Goal: Check status: Check status

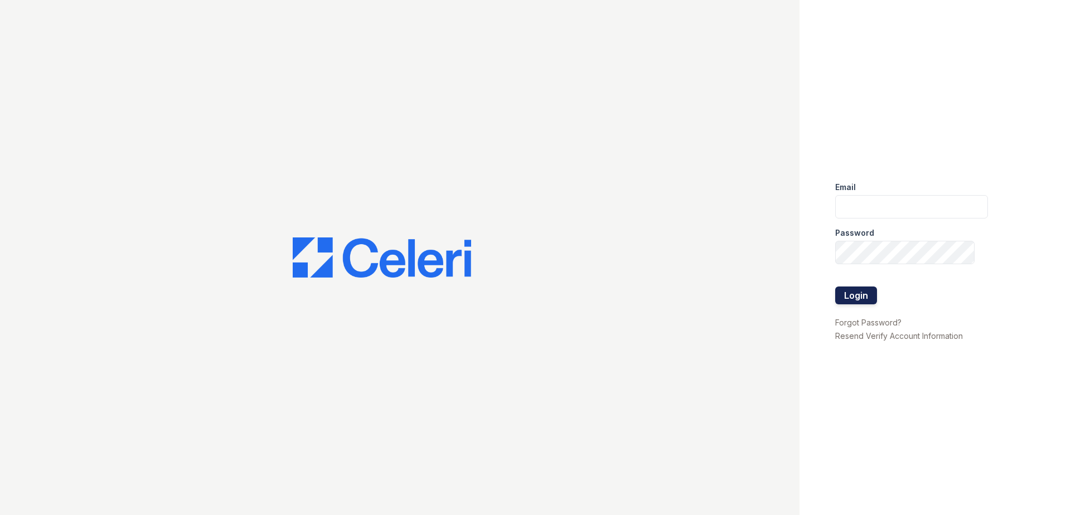
type input "ademary@trinity-pm.com"
click at [852, 294] on button "Login" at bounding box center [856, 296] width 42 height 18
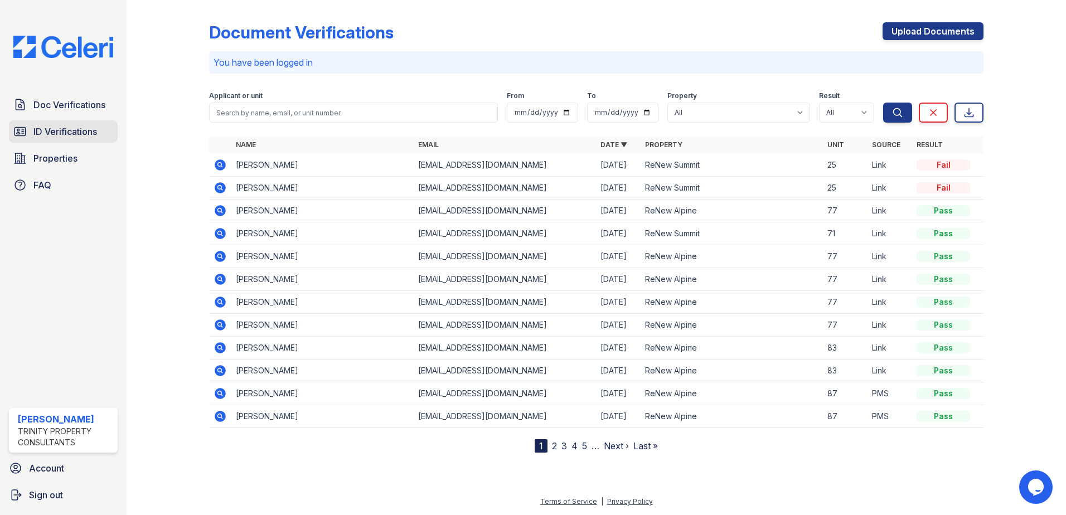
click at [75, 127] on span "ID Verifications" at bounding box center [65, 131] width 64 height 13
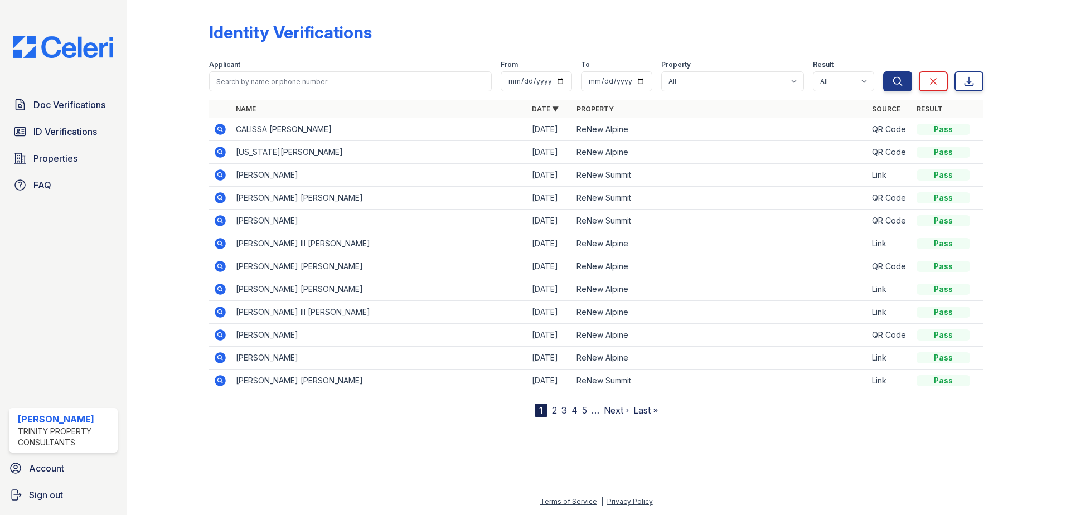
click at [223, 266] on icon at bounding box center [220, 266] width 11 height 11
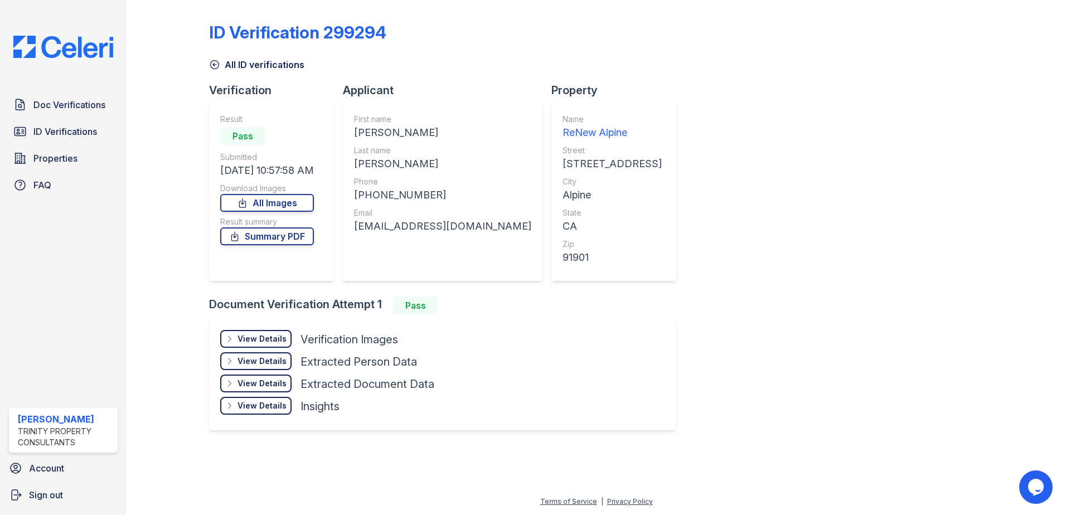
click at [287, 335] on div "View Details Details" at bounding box center [255, 339] width 71 height 18
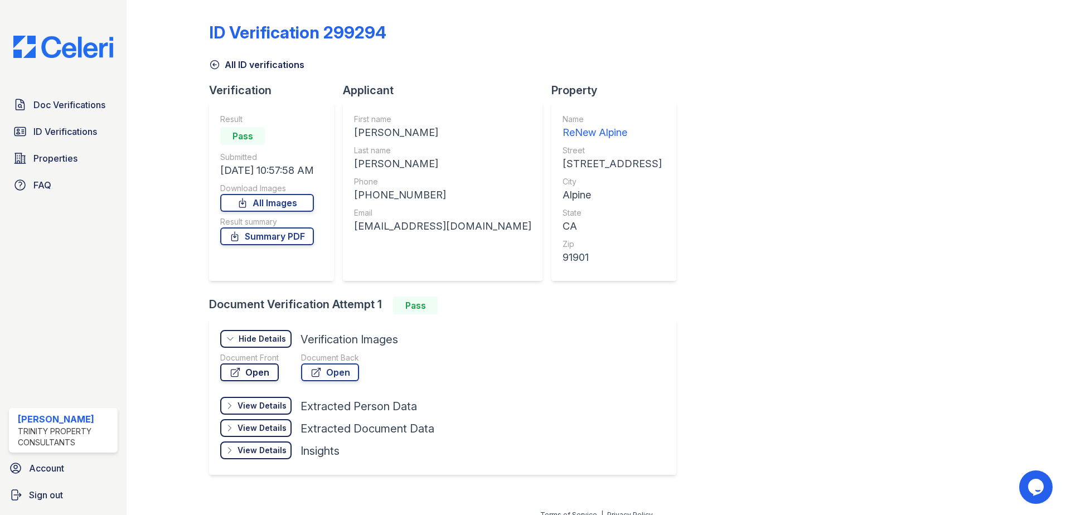
click at [255, 366] on link "Open" at bounding box center [249, 373] width 59 height 18
click at [858, 207] on div "ID Verification 299294 All ID verifications Verification Result Pass Submitted …" at bounding box center [596, 247] width 775 height 486
